Goal: Find specific page/section: Find specific page/section

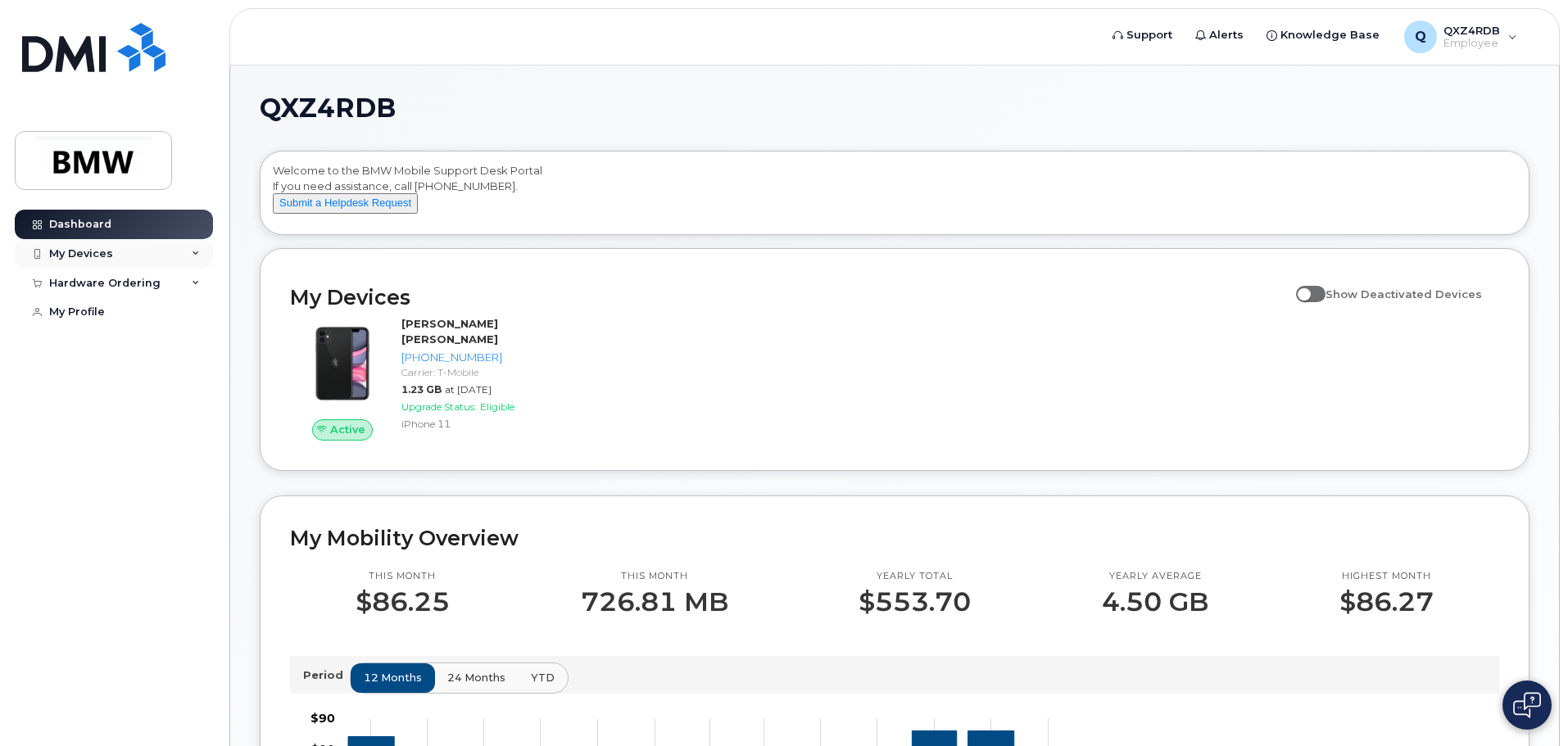
click at [90, 256] on div "My Devices" at bounding box center [81, 253] width 64 height 13
click at [119, 382] on div "Hardware Ordering" at bounding box center [104, 375] width 111 height 13
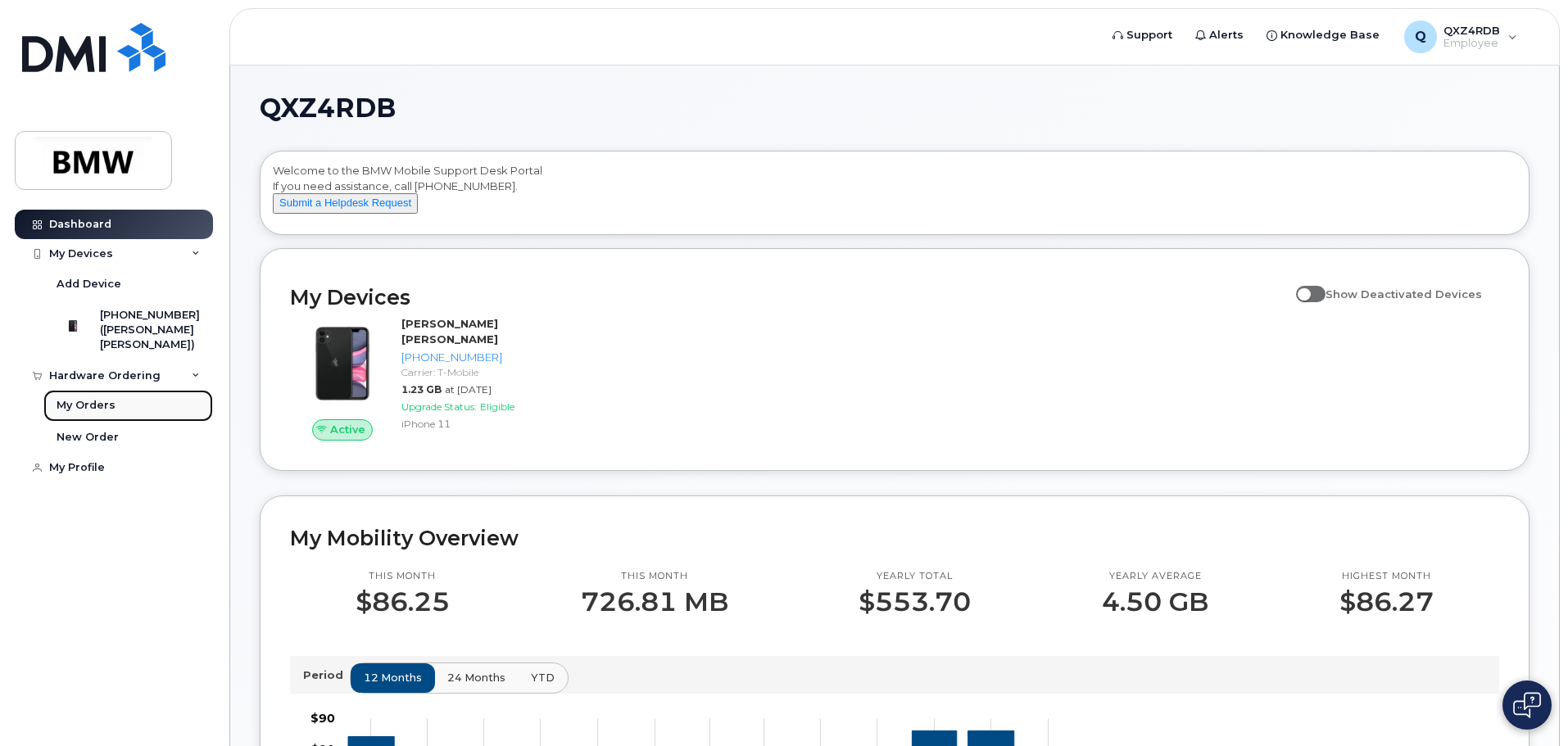
click at [124, 408] on link "My Orders" at bounding box center [128, 405] width 170 height 31
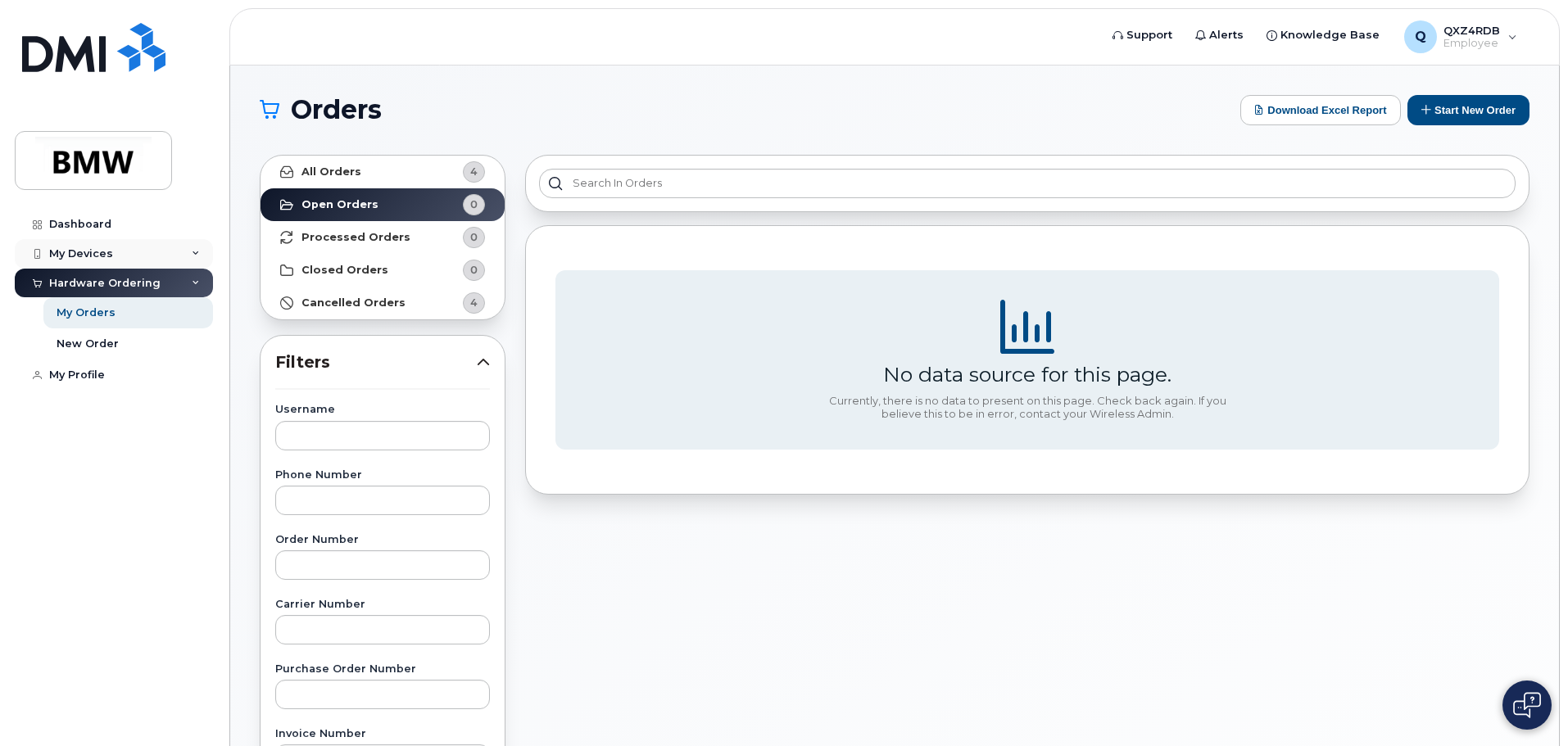
click at [79, 250] on div "My Devices" at bounding box center [81, 253] width 64 height 13
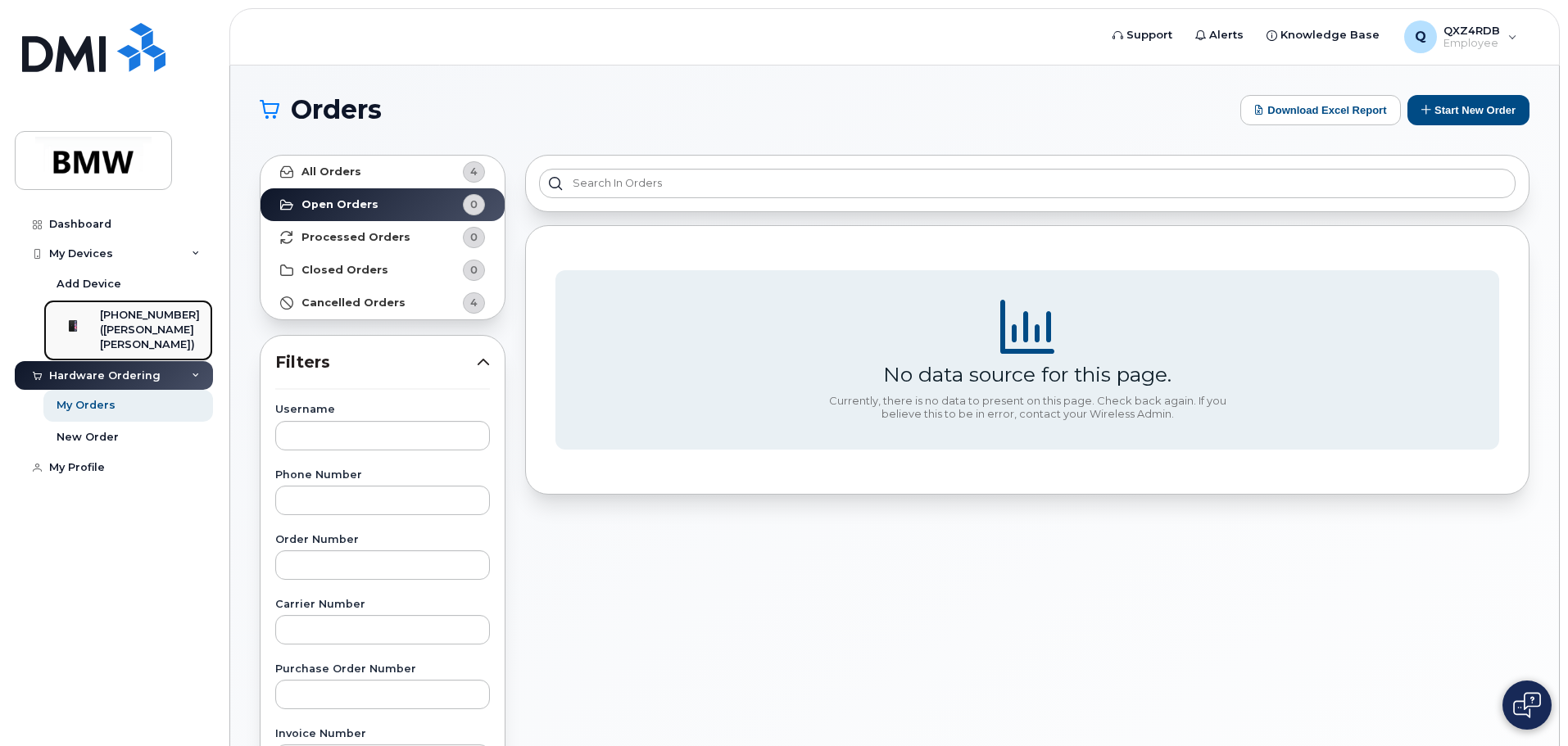
click at [116, 328] on div "([PERSON_NAME] [PERSON_NAME])" at bounding box center [150, 338] width 100 height 30
